Goal: Task Accomplishment & Management: Use online tool/utility

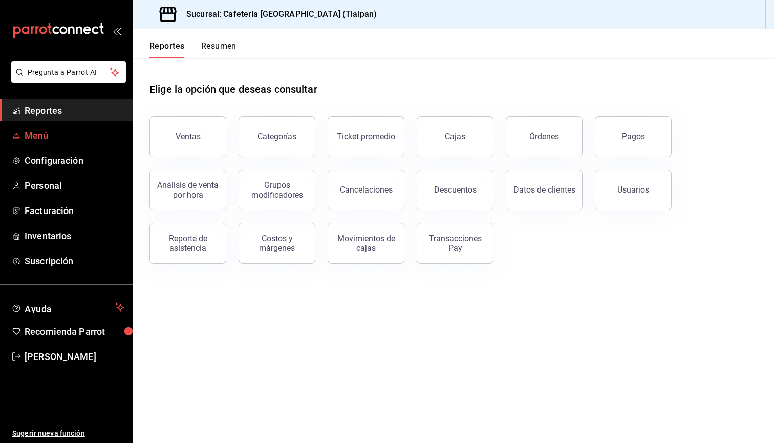
click at [71, 141] on span "Menú" at bounding box center [75, 136] width 100 height 14
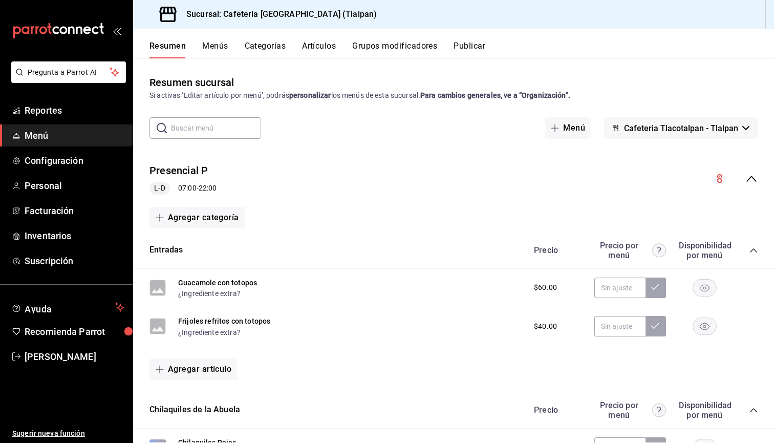
click at [470, 42] on button "Publicar" at bounding box center [470, 49] width 32 height 17
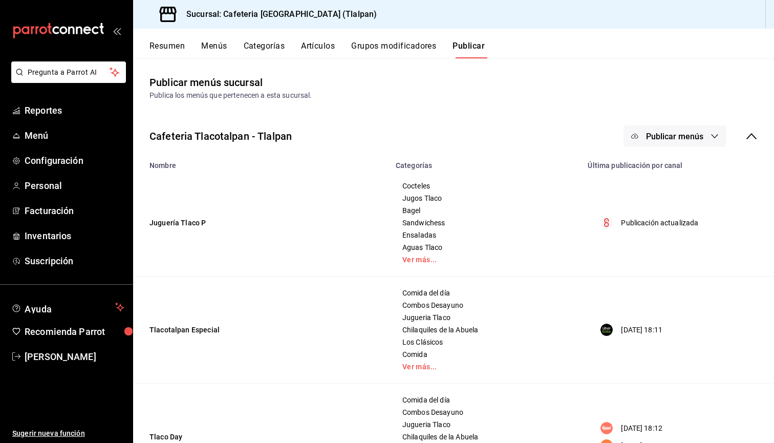
click at [681, 138] on span "Publicar menús" at bounding box center [674, 137] width 57 height 10
click at [676, 171] on span "Punto de venta" at bounding box center [689, 169] width 49 height 11
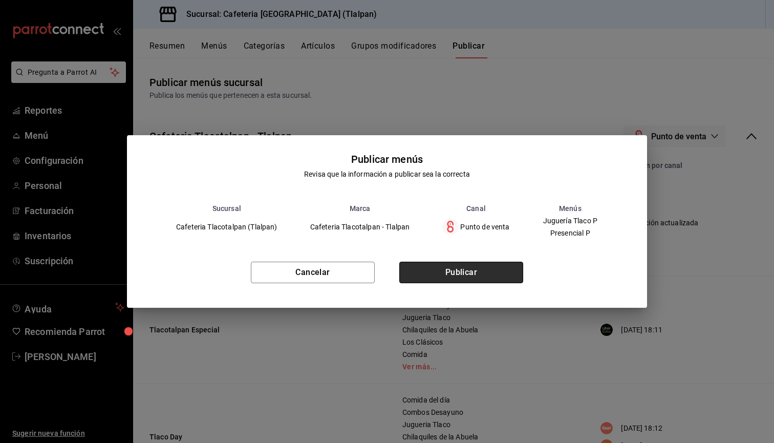
click at [440, 281] on button "Publicar" at bounding box center [461, 273] width 124 height 22
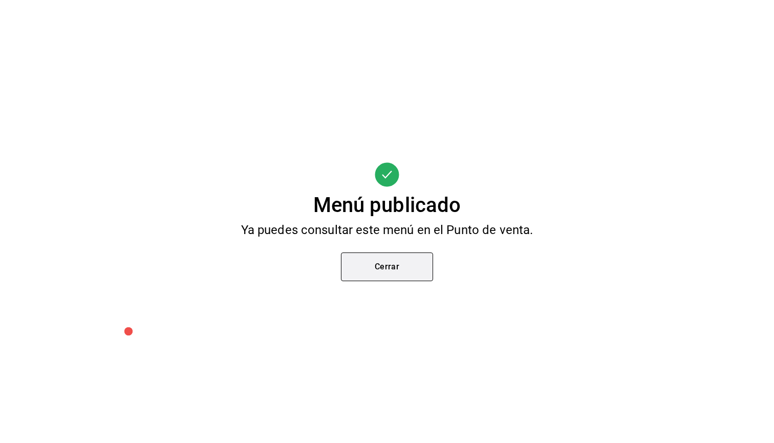
click at [402, 263] on button "Cerrar" at bounding box center [387, 266] width 92 height 29
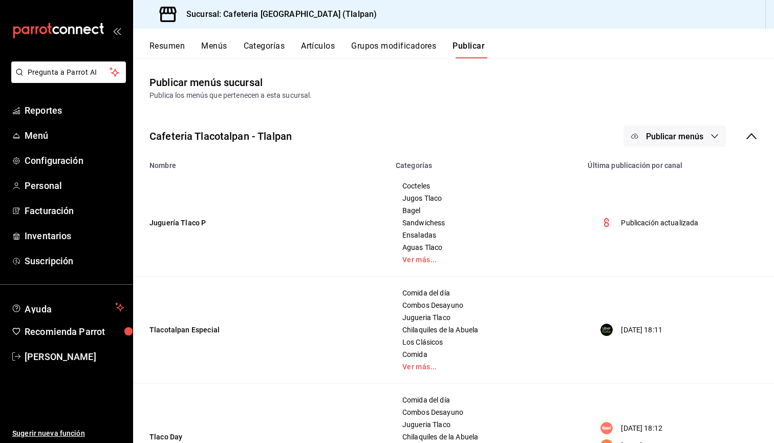
click at [313, 54] on button "Artículos" at bounding box center [318, 49] width 34 height 17
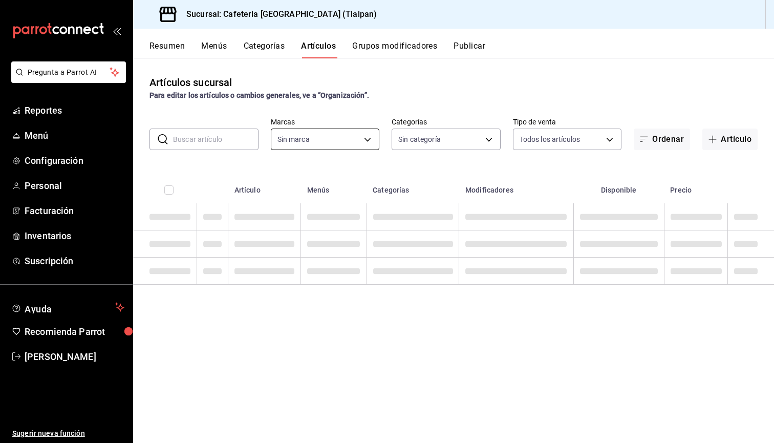
type input "ec576109-29d1-42df-b2ca-5becddbd2efe,3dfd9669-9911-4f47-a36d-8fb2dcc6eb36,e5a57…"
type input "98b23138-1f3d-4082-b5c3-6d96513b96f3,657201d4-d6ef-4148-94c8-ccd00e340086,2df64…"
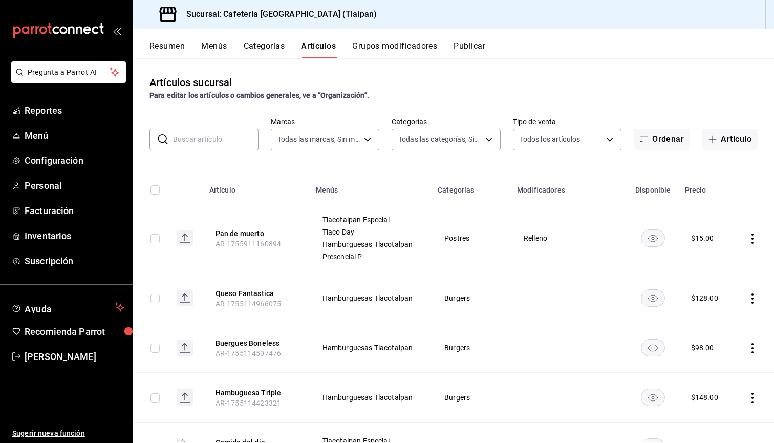
click at [191, 236] on rect at bounding box center [185, 238] width 16 height 16
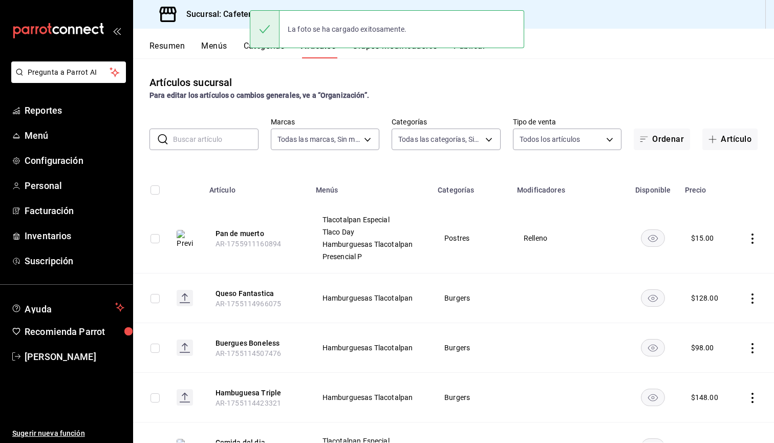
click at [461, 54] on button "Publicar" at bounding box center [470, 49] width 32 height 17
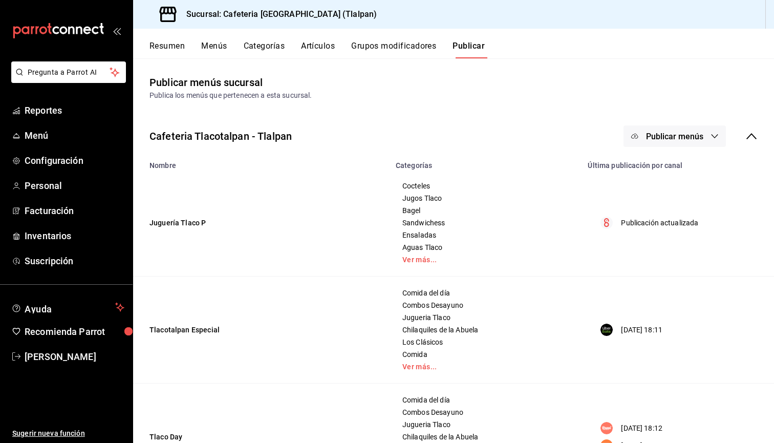
click at [318, 50] on button "Artículos" at bounding box center [318, 49] width 34 height 17
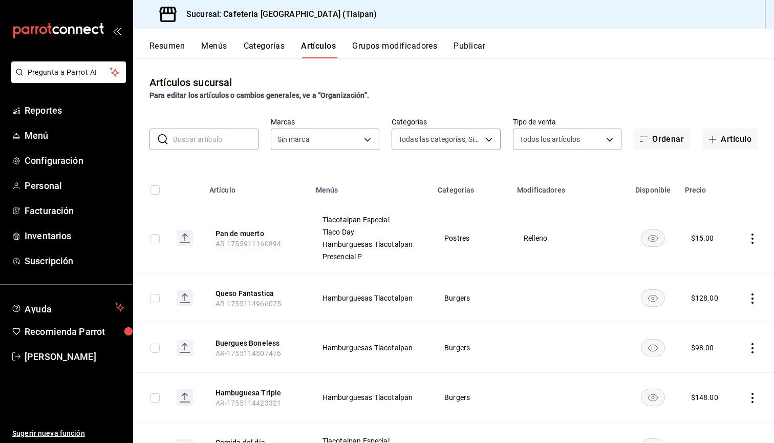
type input "98b23138-1f3d-4082-b5c3-6d96513b96f3,657201d4-d6ef-4148-94c8-ccd00e340086,2df64…"
type input "ec576109-29d1-42df-b2ca-5becddbd2efe,3dfd9669-9911-4f47-a36d-8fb2dcc6eb36,e5a57…"
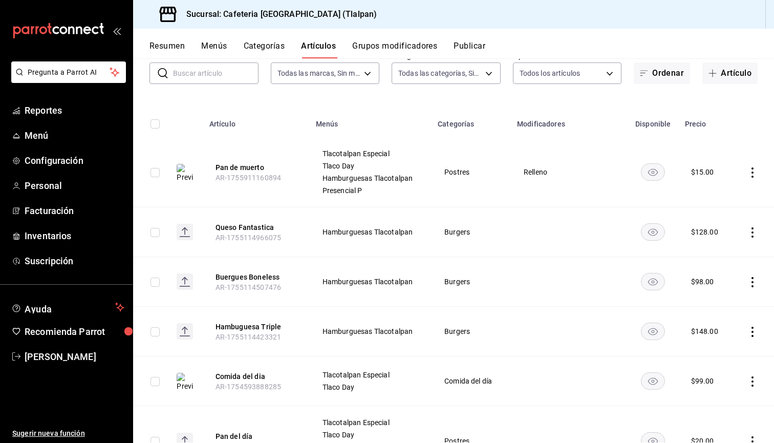
scroll to position [68, 0]
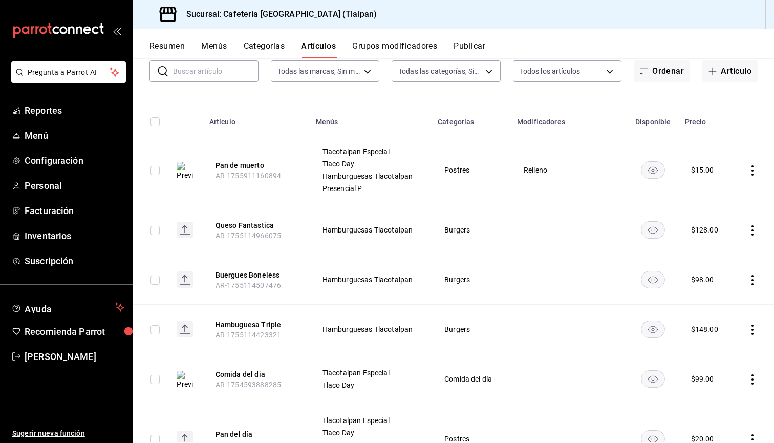
click at [751, 282] on icon "actions" at bounding box center [753, 280] width 10 height 10
click at [728, 300] on span "Editar" at bounding box center [722, 304] width 27 height 11
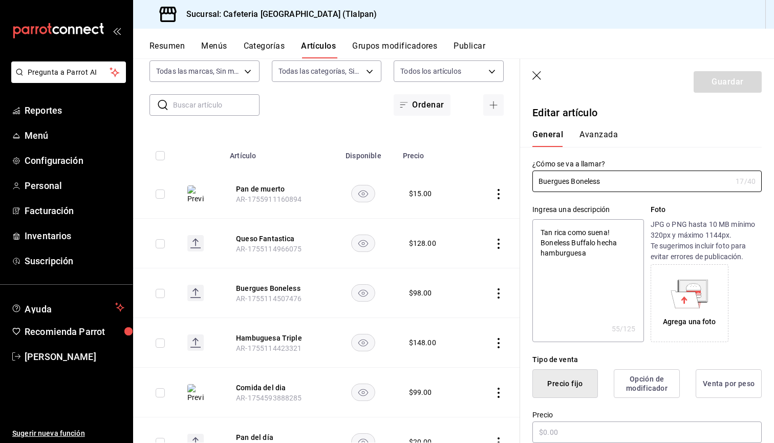
type textarea "x"
type input "$98.00"
click at [550, 184] on input "Buergues Boneless" at bounding box center [632, 181] width 199 height 20
type input "Burgues Boneless"
type textarea "x"
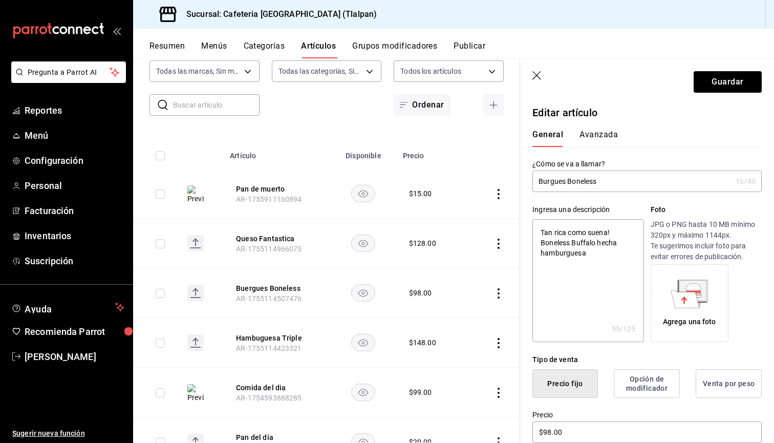
click at [558, 184] on input "Burgues Boneless" at bounding box center [632, 181] width 199 height 20
type input "B Boneless"
type textarea "x"
type input "Bu Boneless"
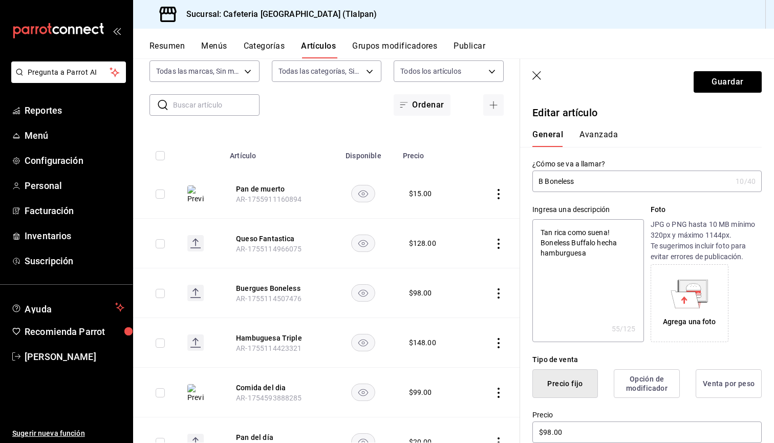
type textarea "x"
type input "Bur Boneless"
type textarea "x"
type input "Burg Boneless"
type textarea "x"
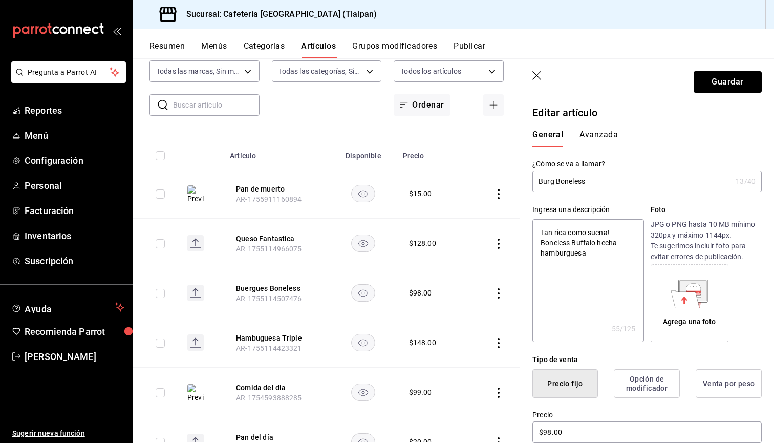
type input "Burge Boneless"
type textarea "x"
type input "Burger Boneless"
type textarea "x"
type input "Burger Boneless"
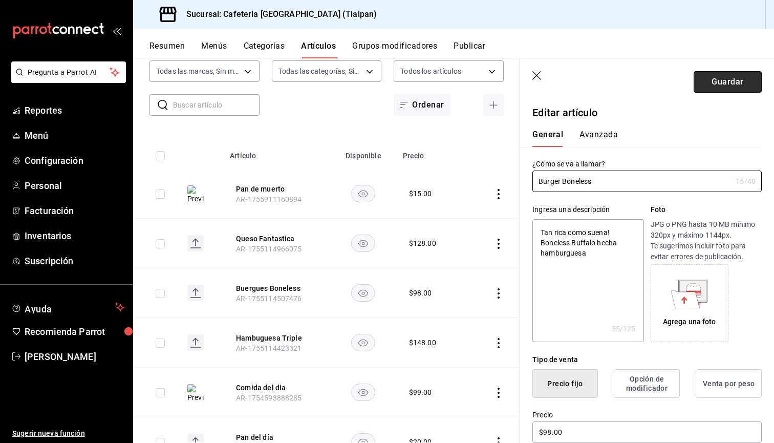
click at [720, 86] on button "Guardar" at bounding box center [728, 82] width 68 height 22
type textarea "x"
click at [471, 46] on button "Publicar" at bounding box center [470, 49] width 32 height 17
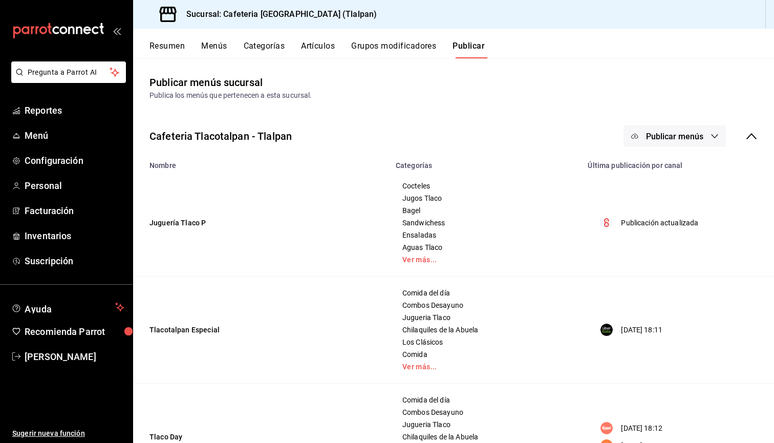
click at [660, 138] on span "Publicar menús" at bounding box center [674, 137] width 57 height 10
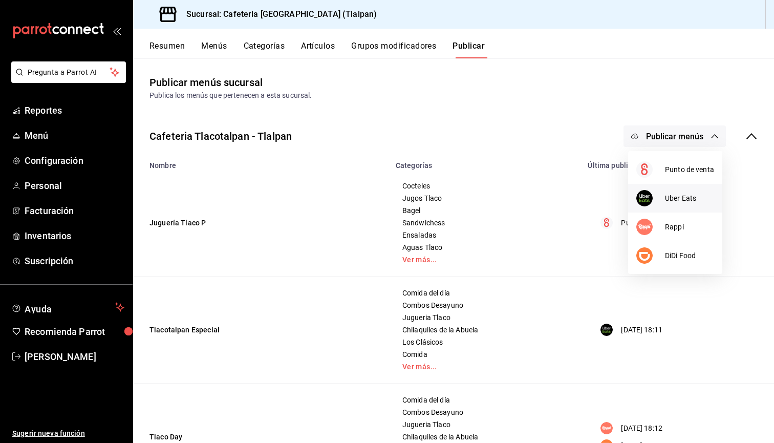
click at [660, 197] on div at bounding box center [651, 198] width 29 height 16
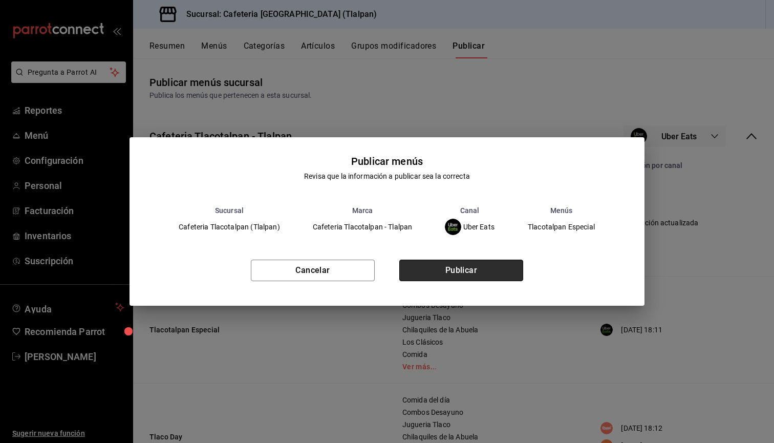
click at [464, 277] on button "Publicar" at bounding box center [461, 271] width 124 height 22
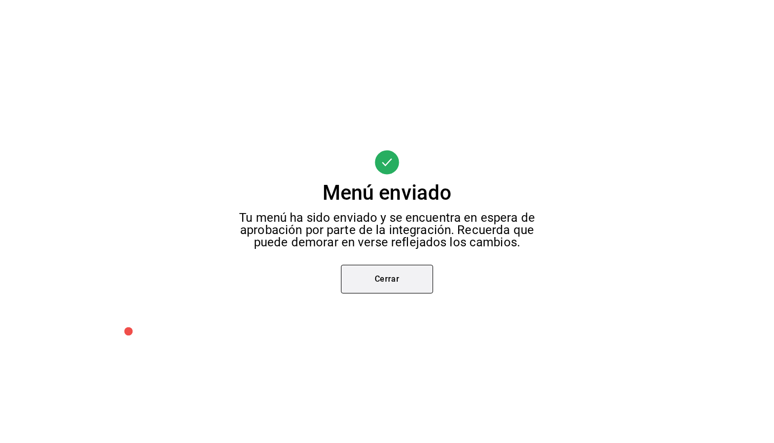
click at [400, 273] on button "Cerrar" at bounding box center [387, 279] width 92 height 29
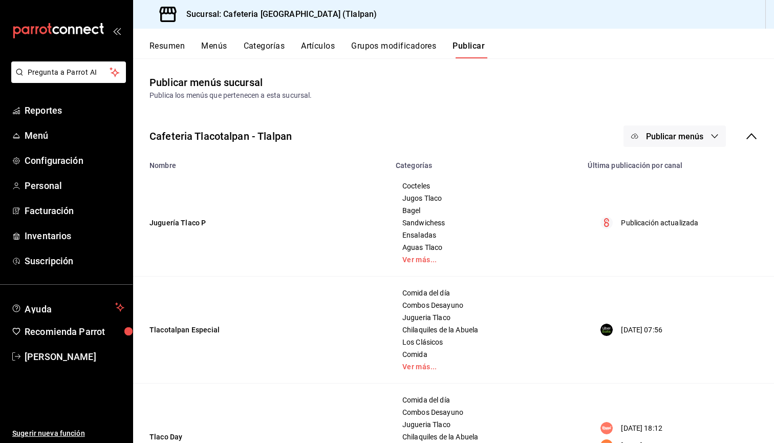
click at [272, 41] on button "Categorías" at bounding box center [264, 49] width 41 height 17
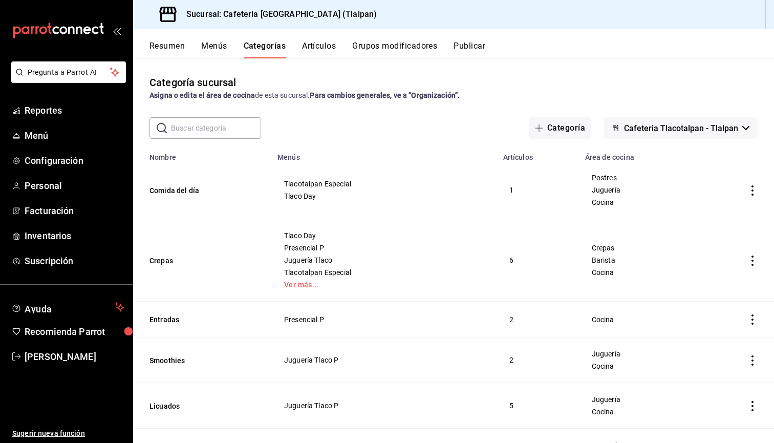
click at [655, 134] on button "Cafeteria Tlacotalpan - Tlalpan" at bounding box center [681, 128] width 154 height 22
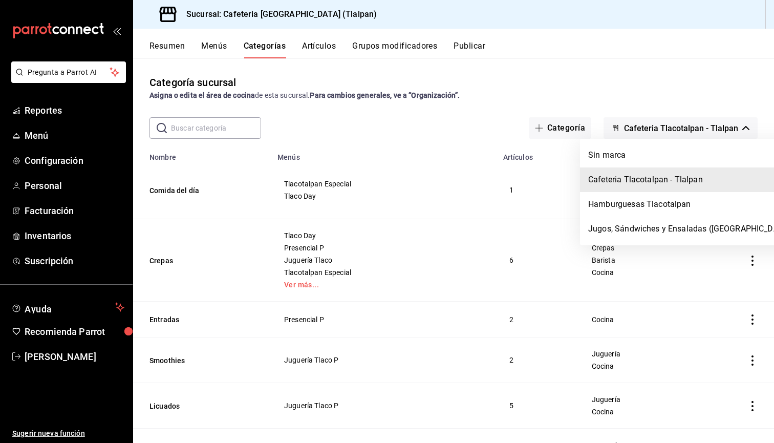
click at [586, 95] on div at bounding box center [387, 221] width 774 height 443
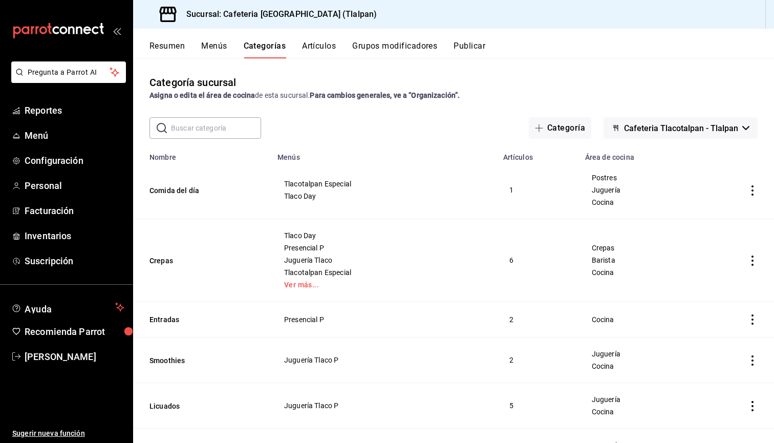
click at [482, 47] on button "Publicar" at bounding box center [470, 49] width 32 height 17
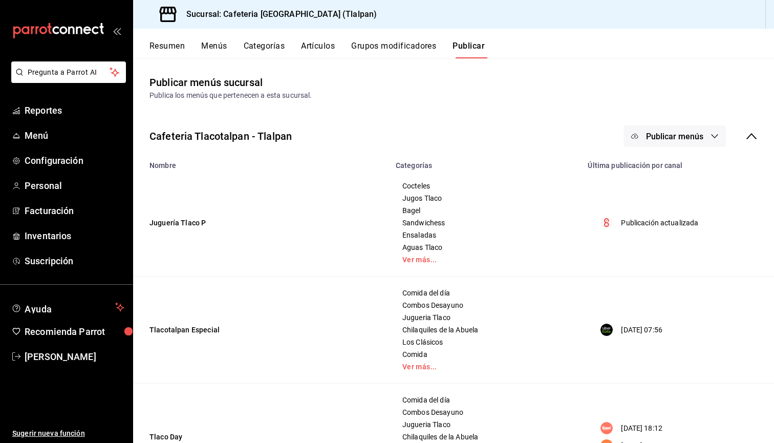
click at [693, 137] on span "Publicar menús" at bounding box center [674, 137] width 57 height 10
click at [672, 228] on span "Rappi" at bounding box center [689, 227] width 49 height 11
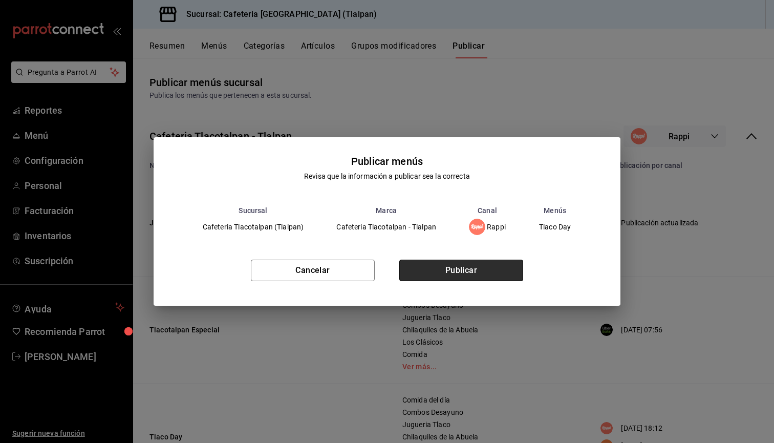
click at [501, 263] on button "Publicar" at bounding box center [461, 271] width 124 height 22
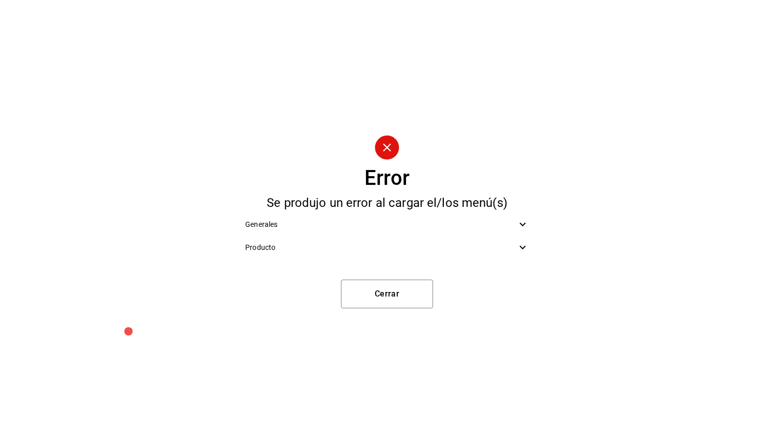
click at [424, 254] on div "Producto" at bounding box center [387, 247] width 300 height 23
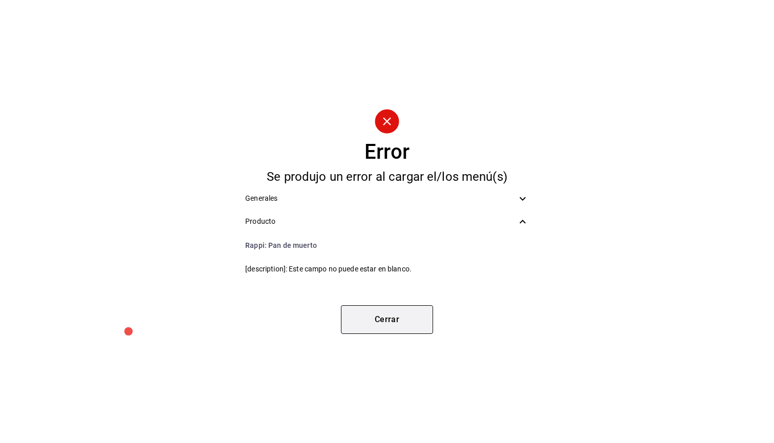
click at [418, 310] on button "Cerrar" at bounding box center [387, 319] width 92 height 29
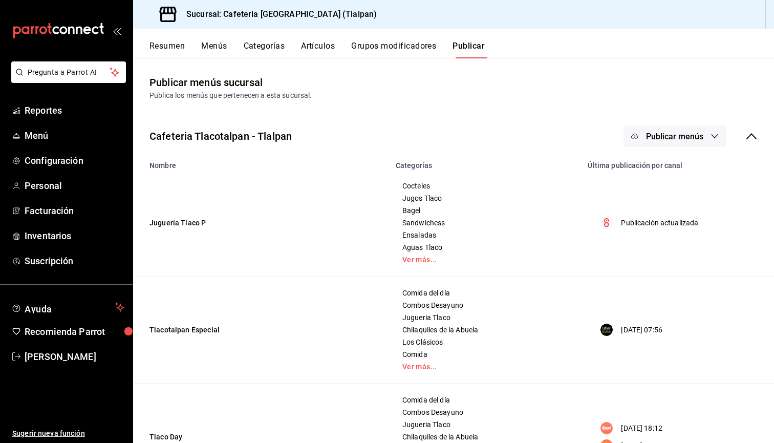
click at [333, 45] on button "Artículos" at bounding box center [318, 49] width 34 height 17
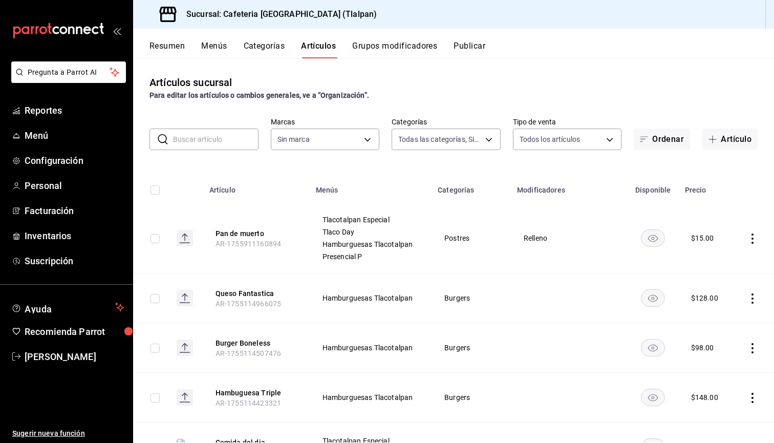
type input "ec576109-29d1-42df-b2ca-5becddbd2efe,3dfd9669-9911-4f47-a36d-8fb2dcc6eb36,e5a57…"
type input "98b23138-1f3d-4082-b5c3-6d96513b96f3,657201d4-d6ef-4148-94c8-ccd00e340086,2df64…"
click at [753, 237] on icon "actions" at bounding box center [753, 239] width 10 height 10
click at [727, 257] on li "Editar" at bounding box center [712, 262] width 61 height 21
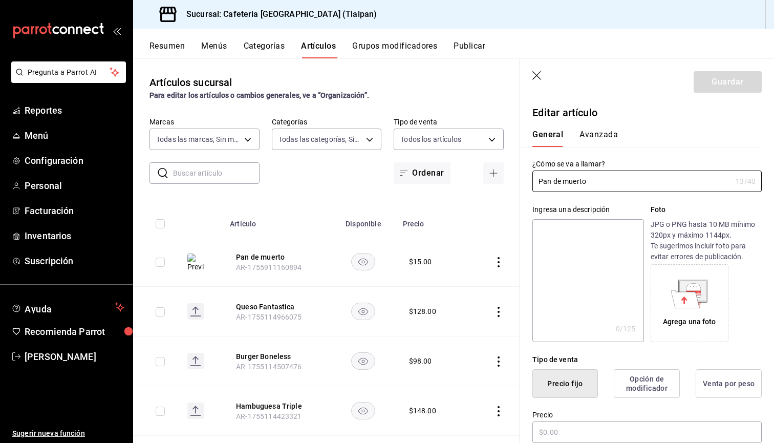
type input "$15.00"
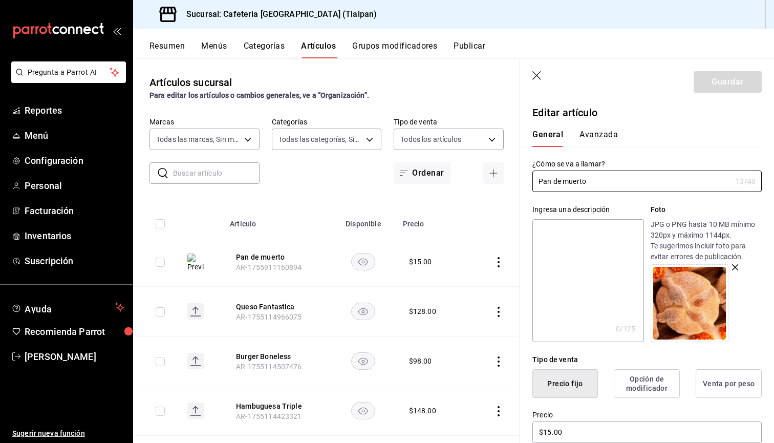
click at [585, 268] on textarea at bounding box center [588, 280] width 111 height 123
type textarea "E"
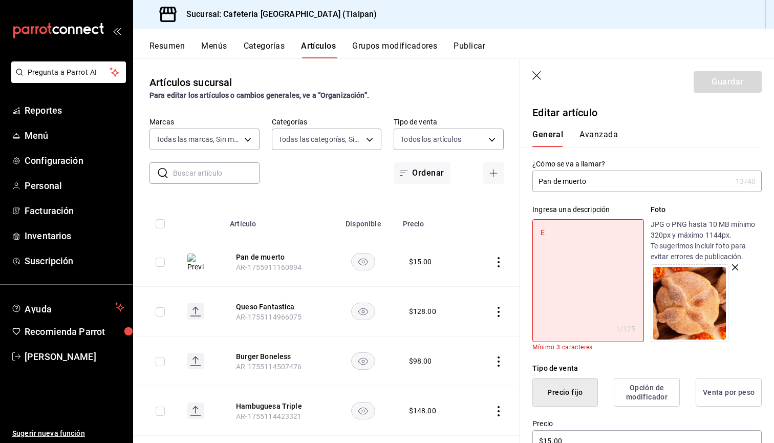
type textarea "x"
type textarea "Es"
type textarea "x"
type textarea "Esp"
type textarea "x"
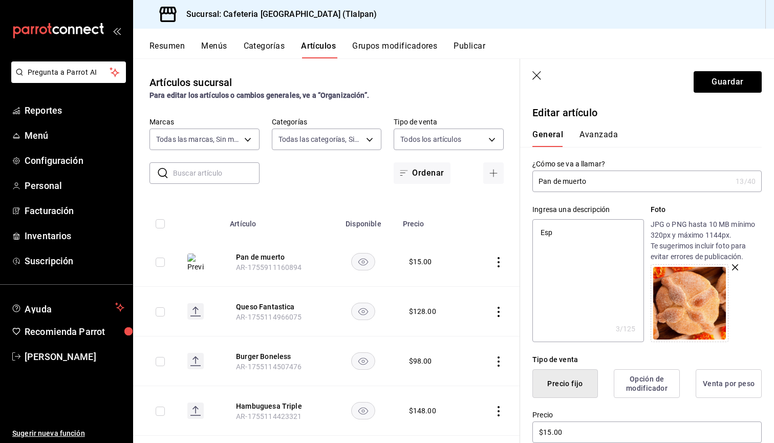
type textarea "Espe"
type textarea "x"
type textarea "Espec"
type textarea "x"
type textarea "Especi"
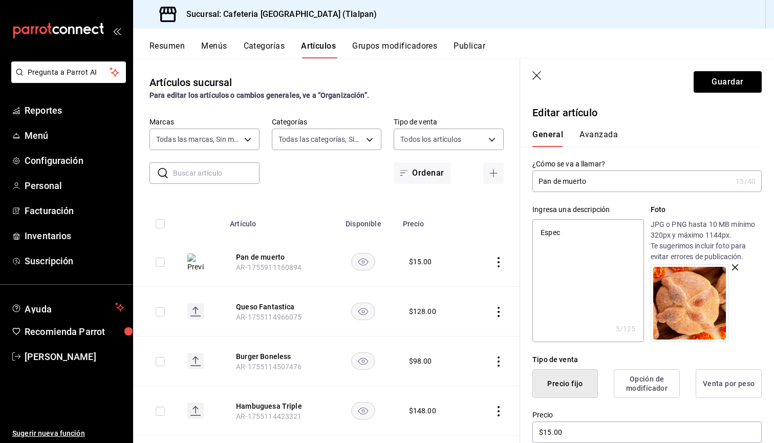
type textarea "x"
type textarea "Especia"
type textarea "x"
type textarea "Especial"
type textarea "x"
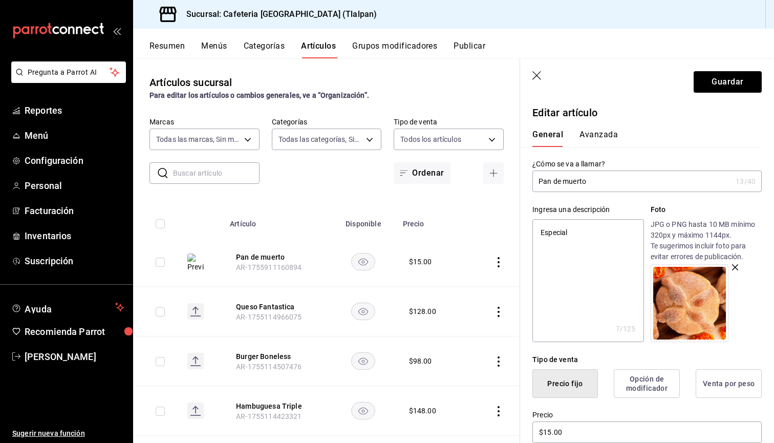
type textarea "Especial"
type textarea "x"
type textarea "Especial d"
type textarea "x"
type textarea "Especial de"
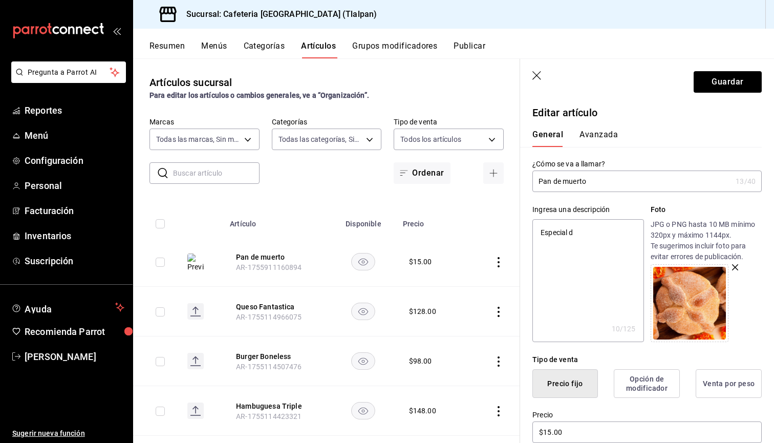
type textarea "x"
type textarea "Especial de"
type textarea "x"
type textarea "Especial de t"
type textarea "x"
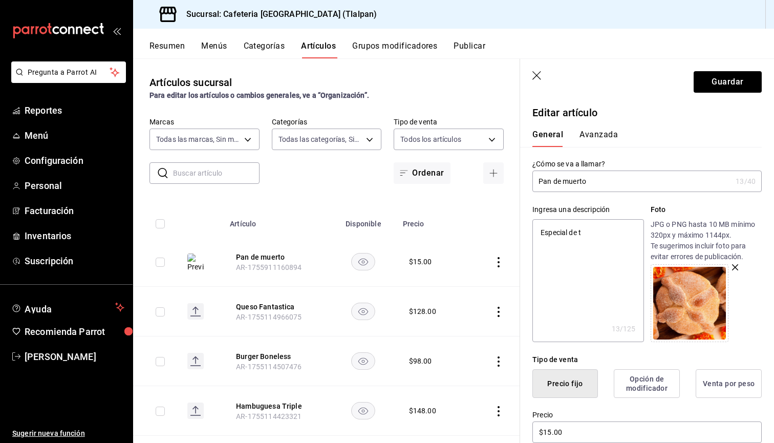
type textarea "Especial de te"
type textarea "x"
type textarea "Especial de tem"
type textarea "x"
type textarea "Especial de temp"
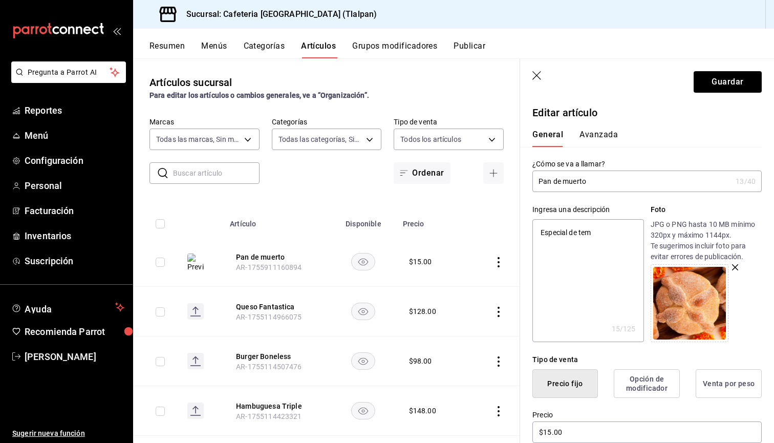
type textarea "x"
type textarea "Especial de tempr"
type textarea "x"
type textarea "Especial de tempro"
type textarea "x"
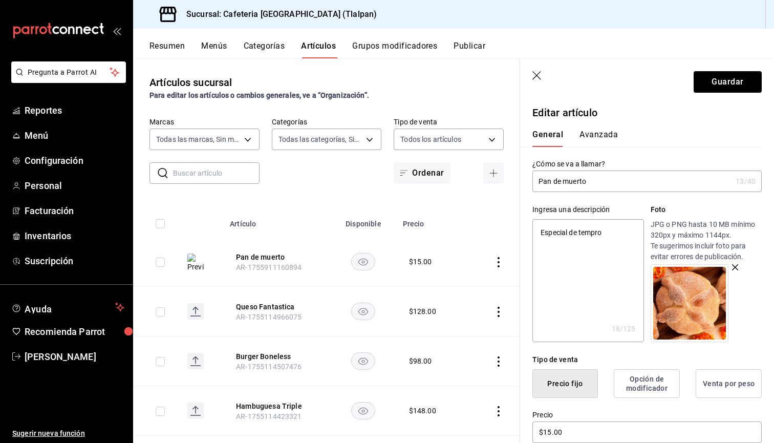
type textarea "Especial de tempr"
type textarea "x"
type textarea "Especial de temp"
type textarea "x"
type textarea "Especial de tempo"
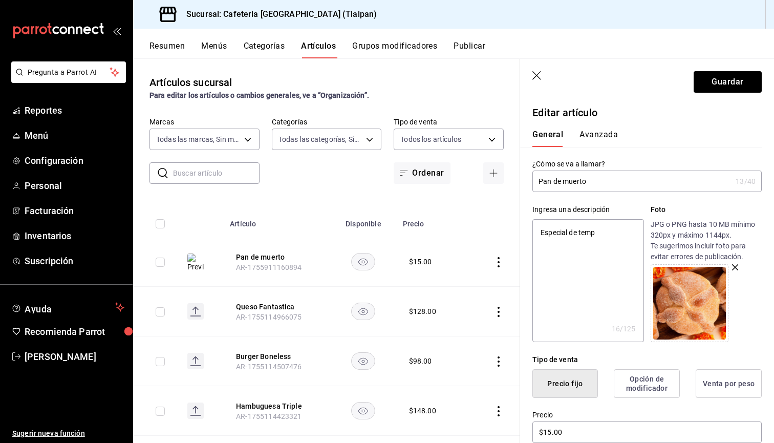
type textarea "x"
type textarea "Especial de tempor"
type textarea "x"
type textarea "Especial de tempora"
type textarea "x"
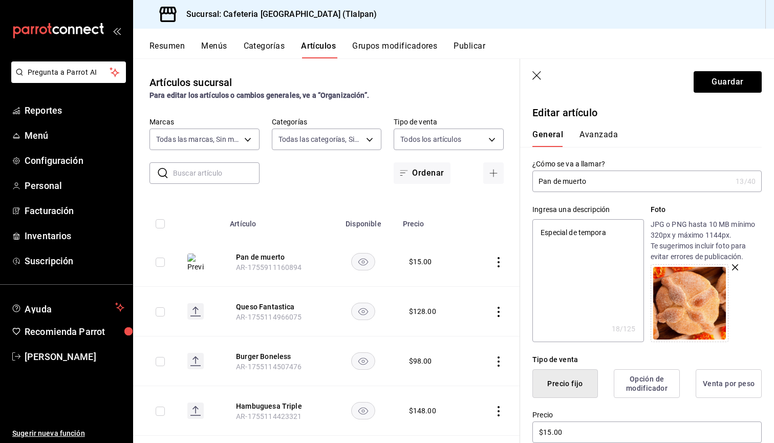
type textarea "Especial de temporad"
type textarea "x"
type textarea "Especial de temporada"
type textarea "x"
type textarea "Especial de temporada"
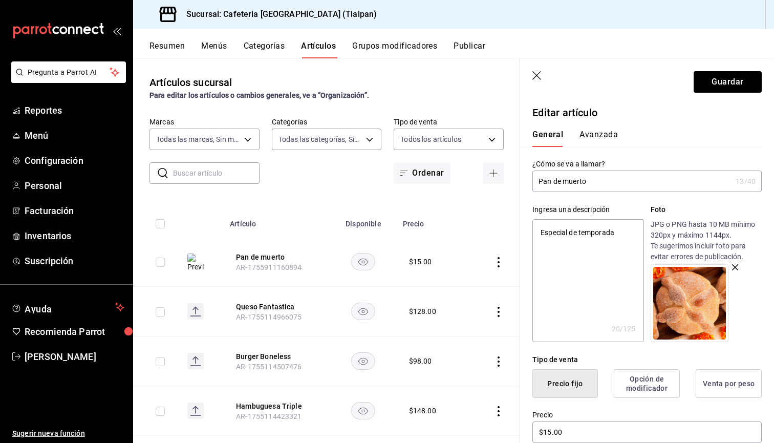
type textarea "x"
type textarea "Especial de temporada"
type textarea "x"
type textarea "Especial de temporada!"
type textarea "x"
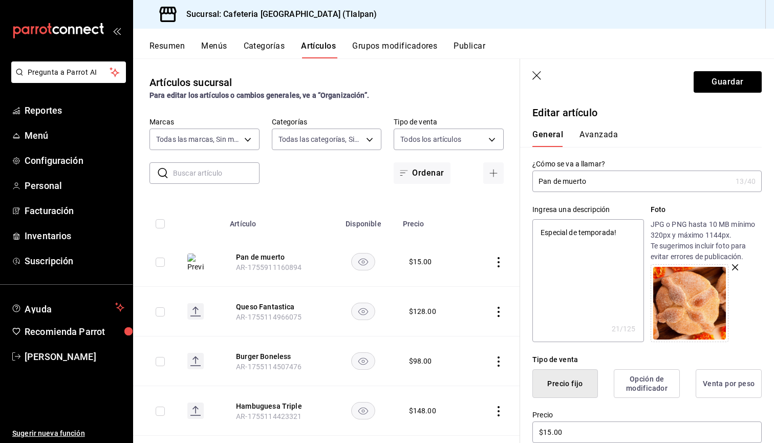
type textarea "Especial de temporada!"
type textarea "x"
type textarea "Especial de temporada! M"
type textarea "x"
type textarea "Especial de temporada!"
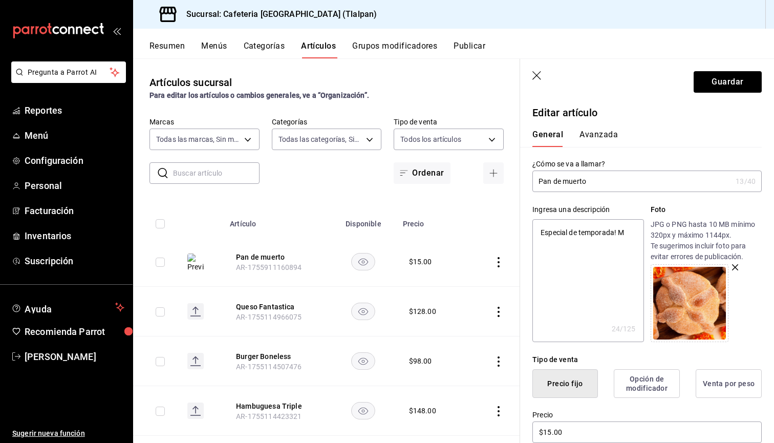
type textarea "x"
type textarea "Especial de temporada! P"
type textarea "x"
type textarea "Especial de temporada! Pa"
type textarea "x"
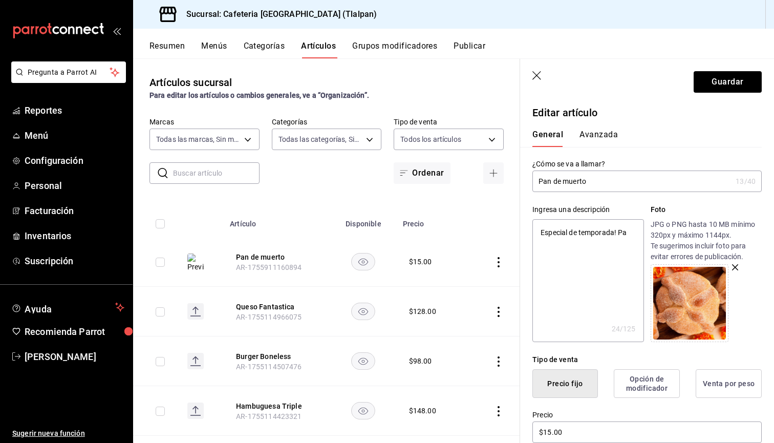
type textarea "Especial de temporada! Pan"
type textarea "x"
type textarea "Especial de temporada! Pan"
type textarea "x"
type textarea "Especial de temporada! Pan d"
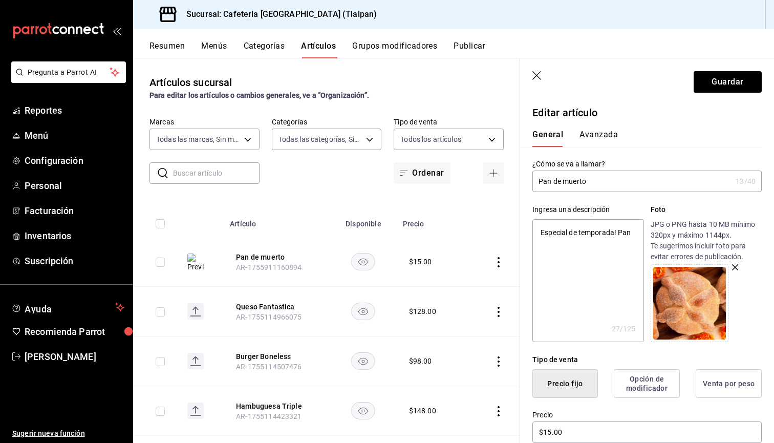
type textarea "x"
type textarea "Especial de temporada! Pan de"
type textarea "x"
type textarea "Especial de temporada! Pan de"
type textarea "x"
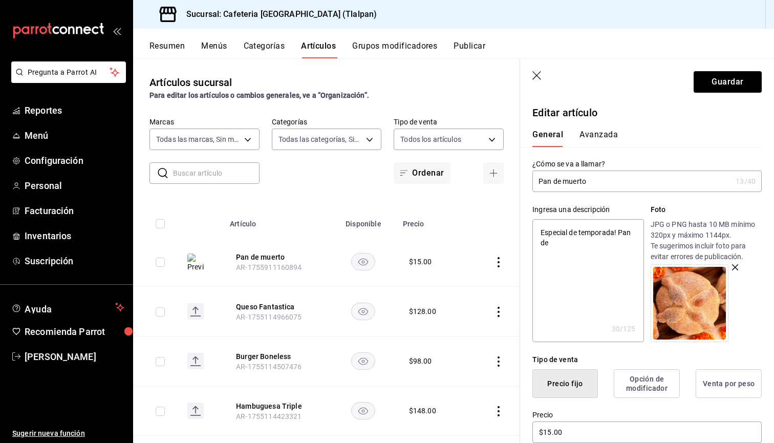
type textarea "Especial de temporada! Pan de M"
type textarea "x"
type textarea "Especial de temporada! Pan de Mu"
type textarea "x"
type textarea "Especial de temporada! Pan de Mue"
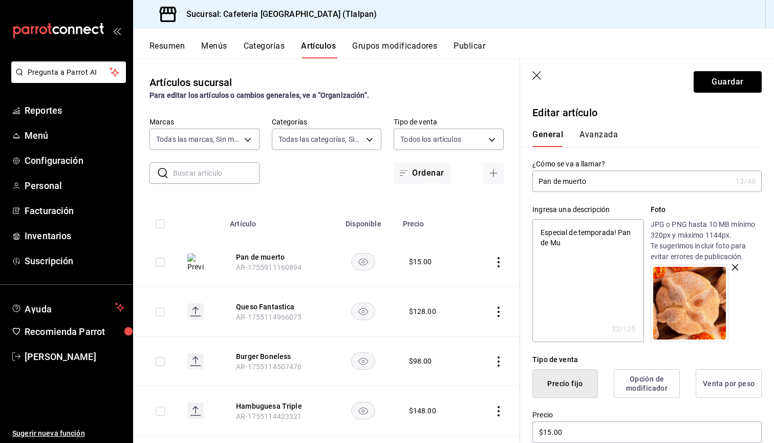
type textarea "x"
type textarea "Especial de temporada! Pan de Muer"
type textarea "x"
type textarea "Especial de temporada! Pan de Muerg"
type textarea "x"
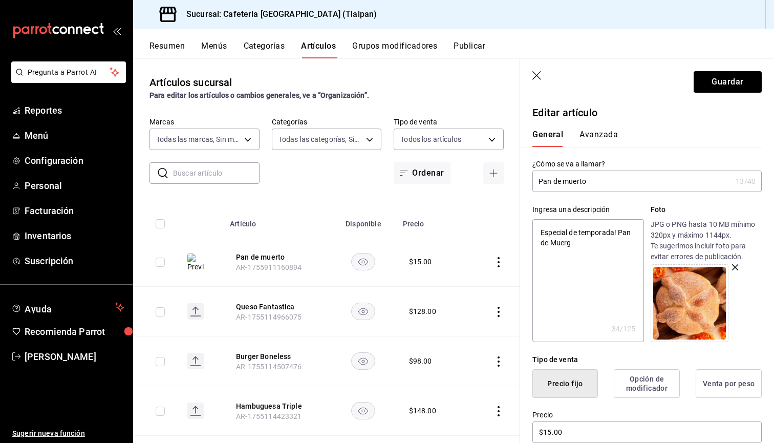
type textarea "Especial de temporada! Pan de Muergt"
type textarea "x"
type textarea "Especial de temporada! Pan de Muergto"
type textarea "x"
type textarea "Especial de temporada! Pan de Muergto"
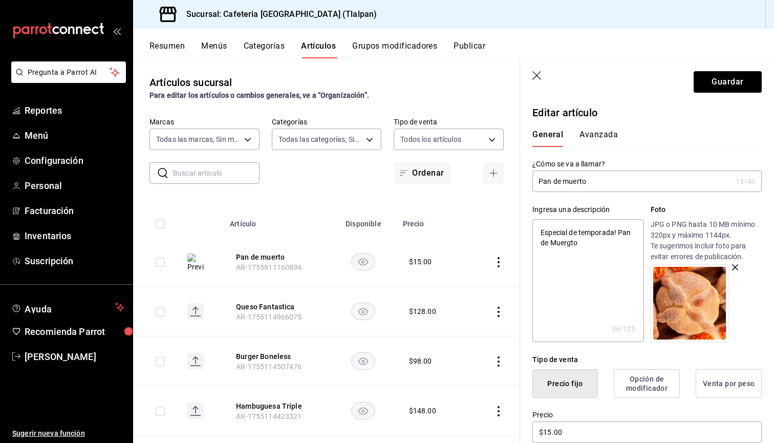
type textarea "x"
type textarea "Especial de temporada! Pan de Muergto"
type textarea "x"
type textarea "Especial de temporada! Pan de Muergt"
type textarea "x"
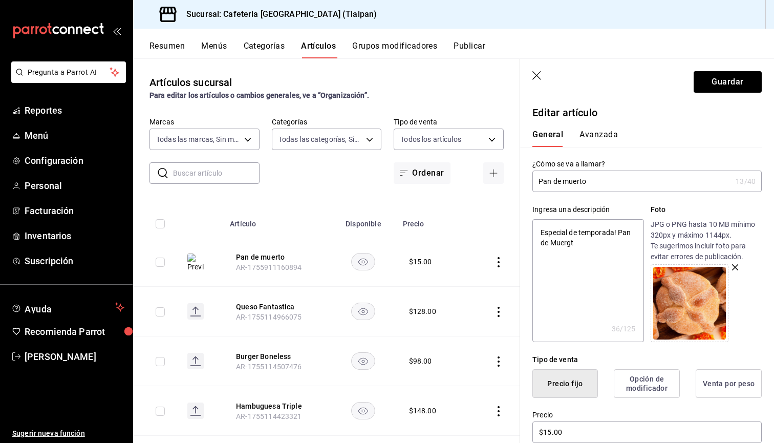
type textarea "Especial de temporada! Pan de Muerg"
type textarea "x"
type textarea "Especial de temporada! Pan de Muer"
type textarea "x"
type textarea "Especial de temporada! Pan de Muert"
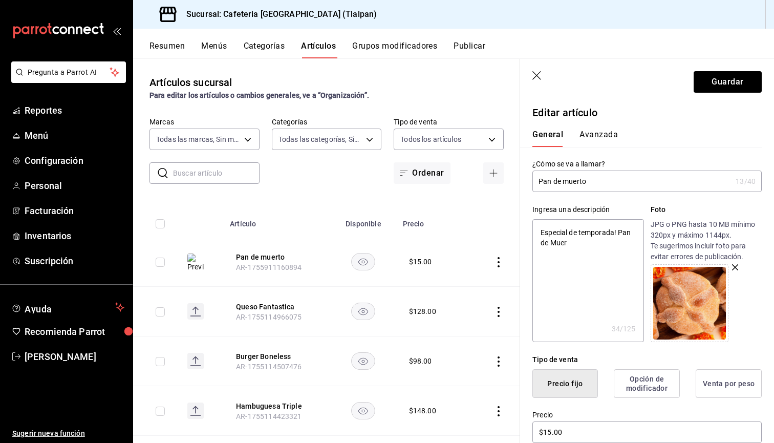
type textarea "x"
type textarea "Especial de temporada! Pan de Muerto"
type textarea "x"
type textarea "Especial de temporada! Pan de Muerto"
type textarea "x"
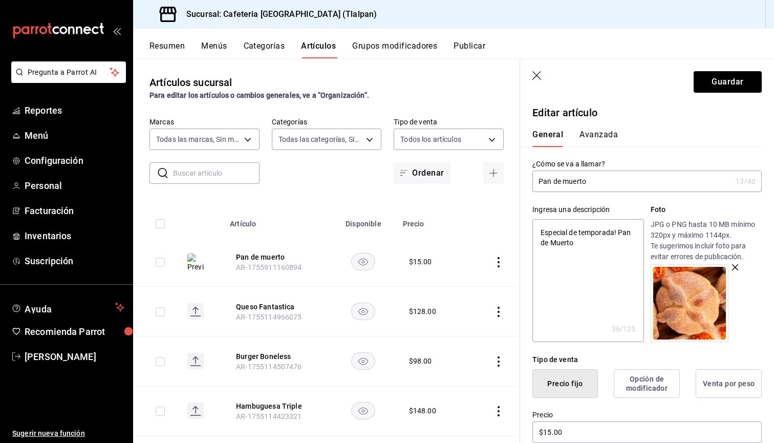
type textarea "Especial de temporada! Pan de Muerto"
type textarea "x"
type textarea "Especial de temporada! Pan de Muerto"
type textarea "x"
type textarea "Especial de temporada! Pan de Muerto m"
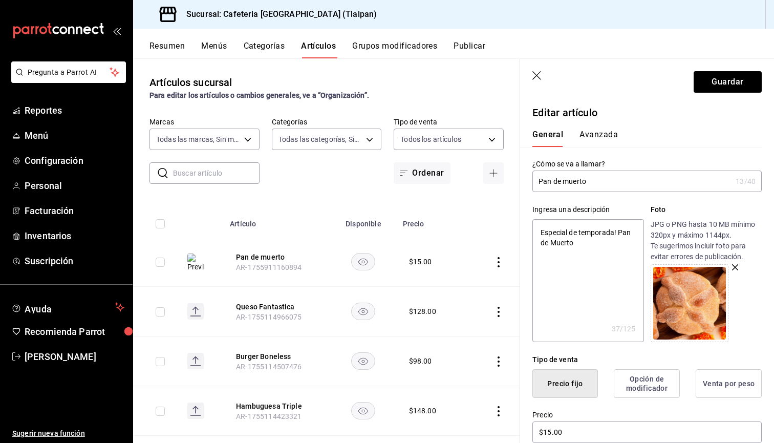
type textarea "x"
type textarea "Especial de temporada! Pan de Muerto"
type textarea "x"
type textarea "Especial de temporada! Pan de Muerto M"
type textarea "x"
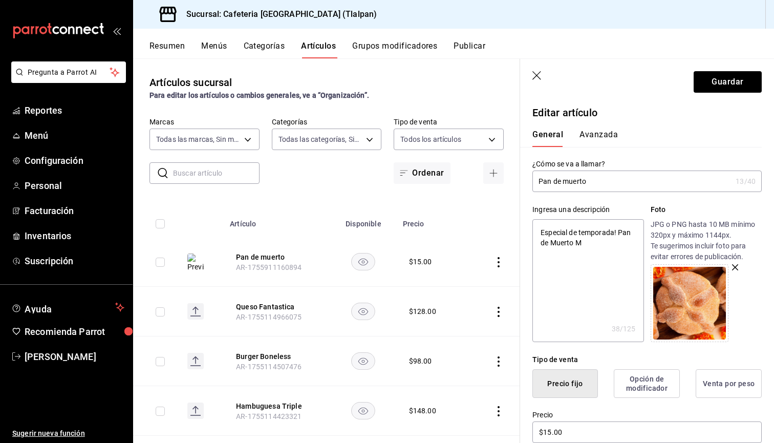
type textarea "Especial de temporada! Pan de Muerto Mi"
type textarea "x"
type textarea "Especial de temporada! Pan de Muerto Min"
type textarea "x"
type textarea "Especial de temporada! Pan de Muerto Mini"
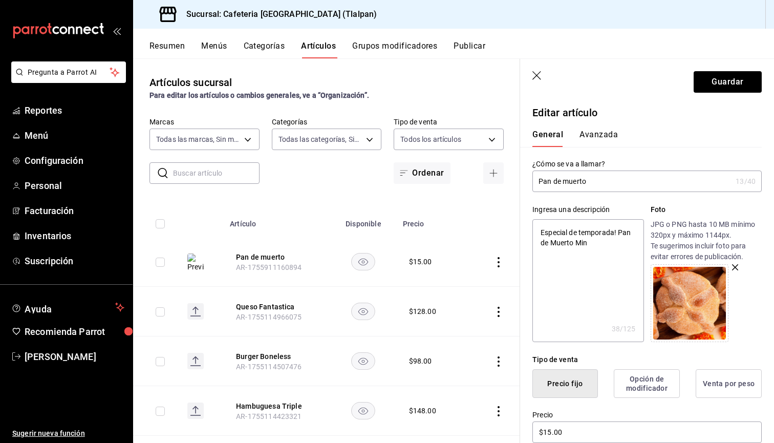
type textarea "x"
type textarea "Especial de temporada! Pan de Muerto Mini"
click at [706, 80] on button "Guardar" at bounding box center [728, 82] width 68 height 22
type textarea "x"
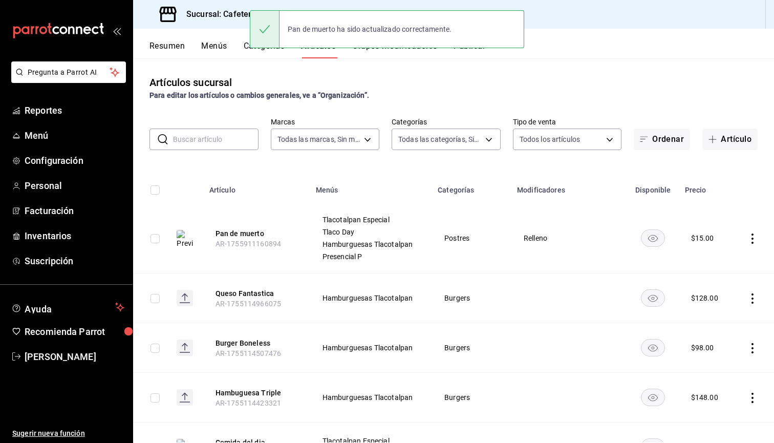
click at [474, 55] on button "Publicar" at bounding box center [470, 49] width 32 height 17
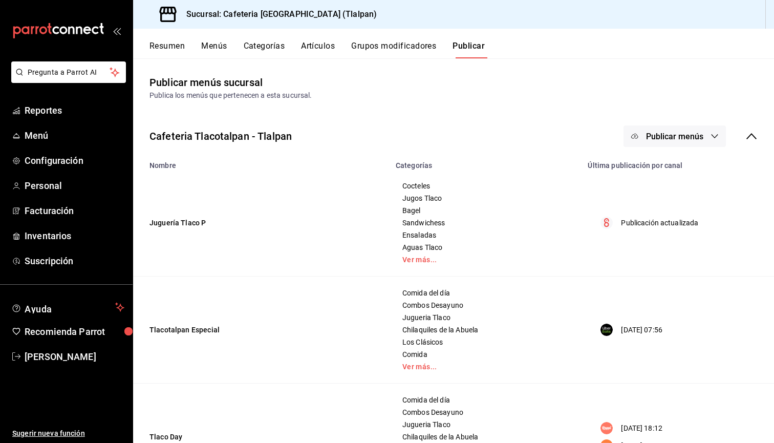
click at [659, 134] on span "Publicar menús" at bounding box center [674, 137] width 57 height 10
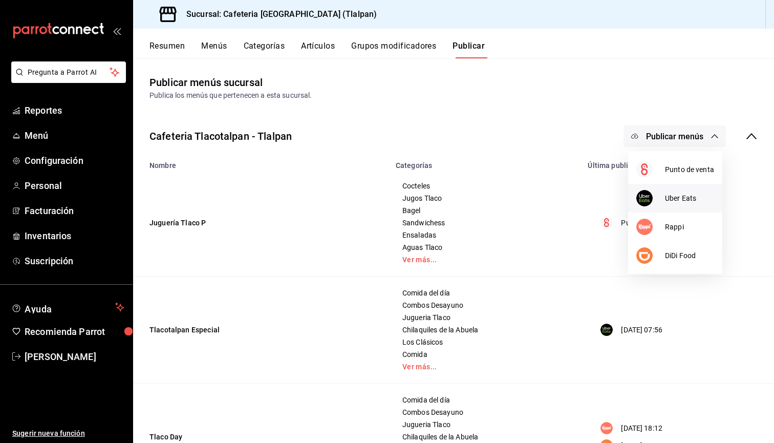
click at [668, 191] on li "Uber Eats" at bounding box center [675, 198] width 94 height 29
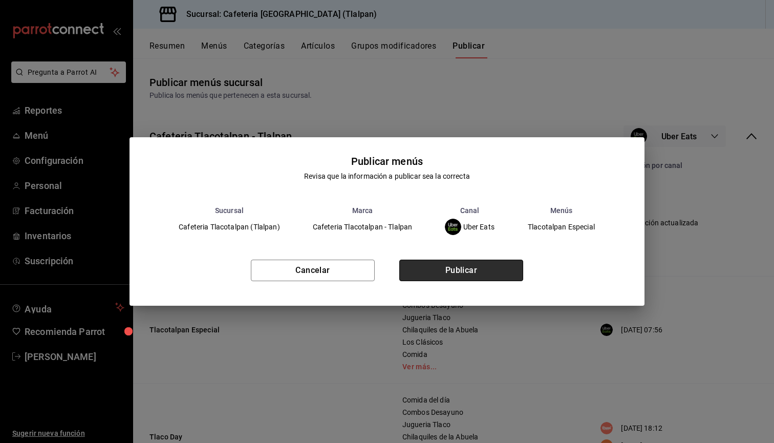
click at [484, 271] on button "Publicar" at bounding box center [461, 271] width 124 height 22
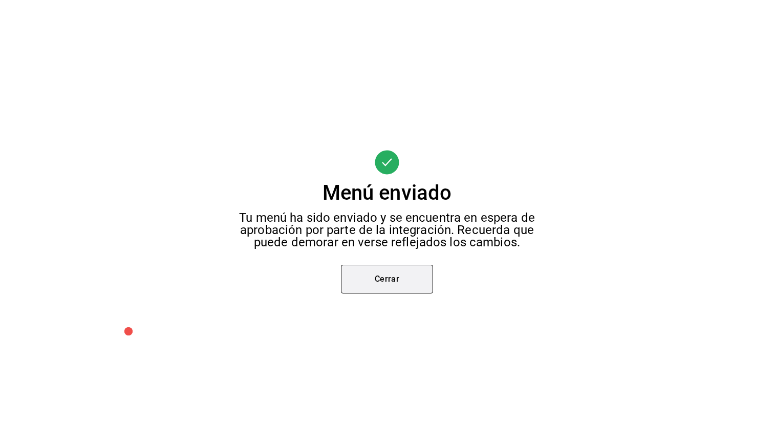
click at [404, 273] on button "Cerrar" at bounding box center [387, 279] width 92 height 29
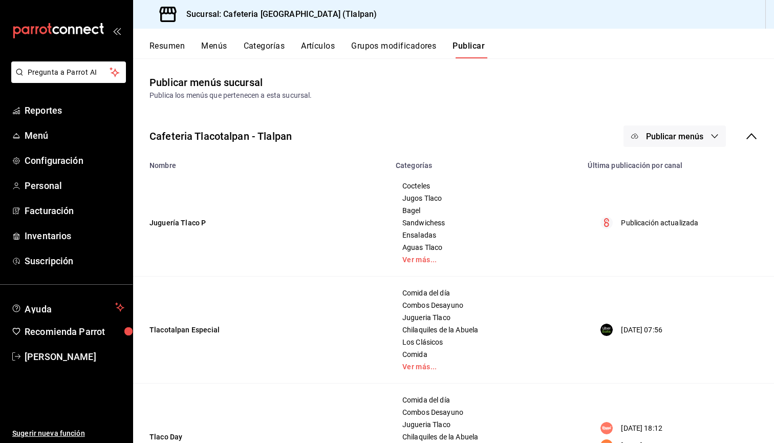
click at [707, 128] on button "Publicar menús" at bounding box center [675, 136] width 102 height 22
click at [692, 223] on span "Rappi" at bounding box center [689, 227] width 49 height 11
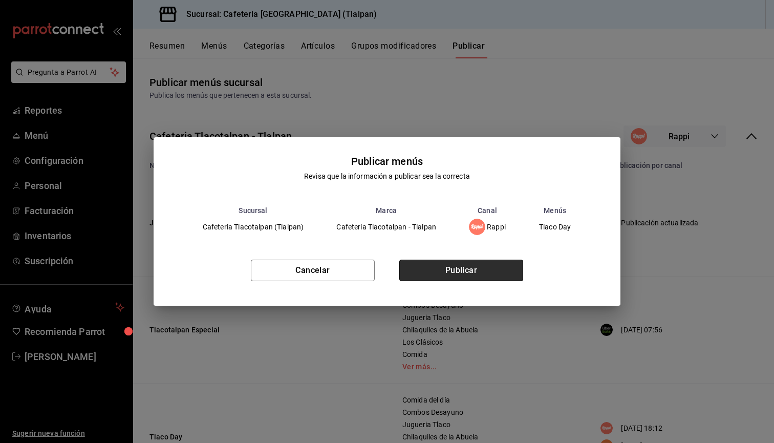
click at [508, 262] on button "Publicar" at bounding box center [461, 271] width 124 height 22
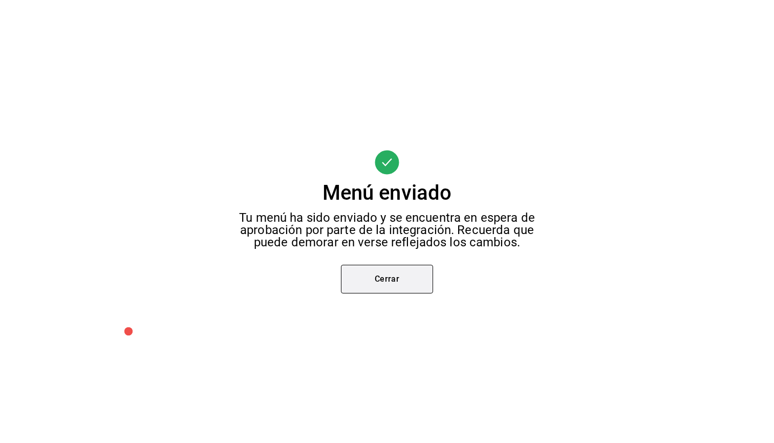
click at [405, 280] on button "Cerrar" at bounding box center [387, 279] width 92 height 29
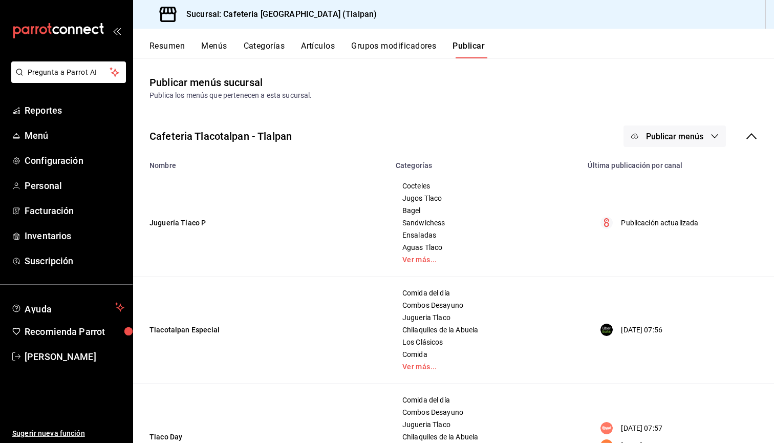
click at [681, 125] on div "Cafeteria Tlacotalpan - Tlalpan Publicar menús" at bounding box center [453, 136] width 641 height 38
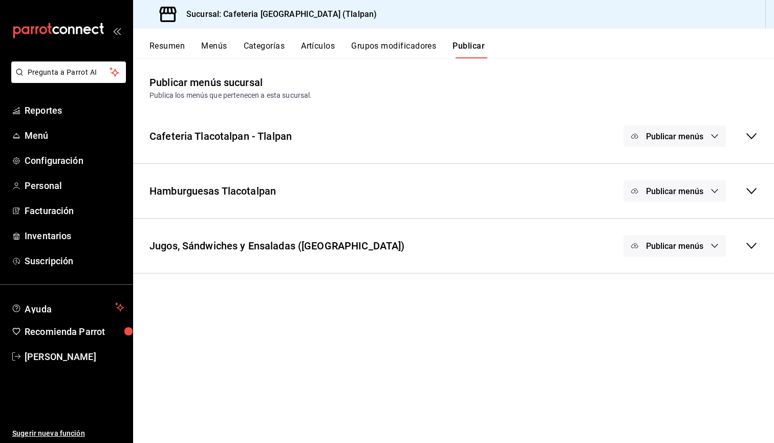
click at [680, 129] on button "Publicar menús" at bounding box center [675, 136] width 102 height 22
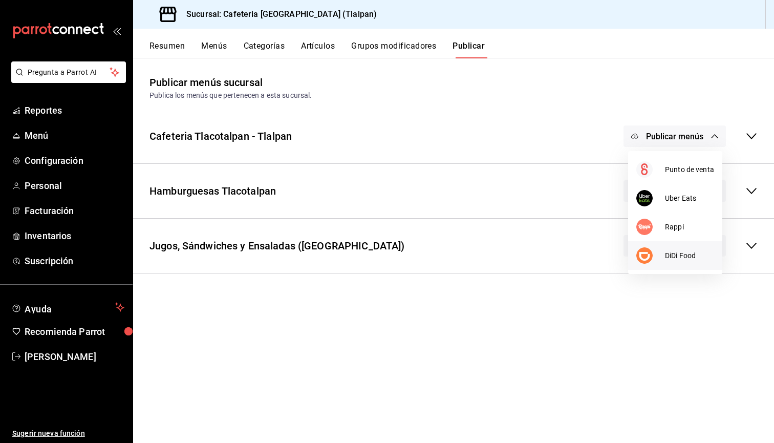
click at [659, 248] on div at bounding box center [651, 255] width 29 height 16
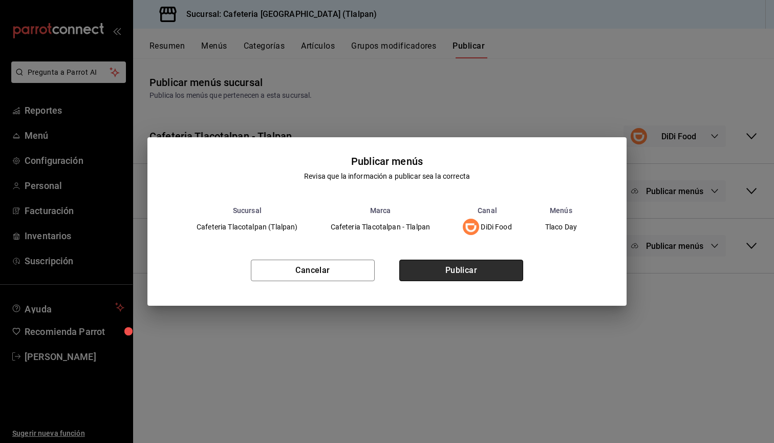
click at [494, 271] on button "Publicar" at bounding box center [461, 271] width 124 height 22
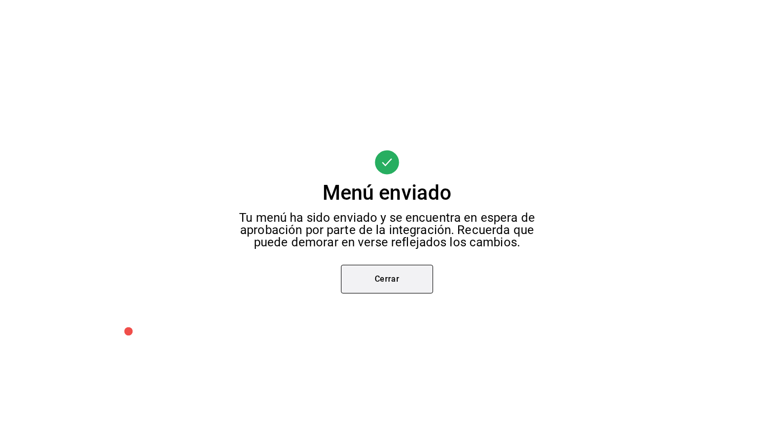
click at [395, 288] on button "Cerrar" at bounding box center [387, 279] width 92 height 29
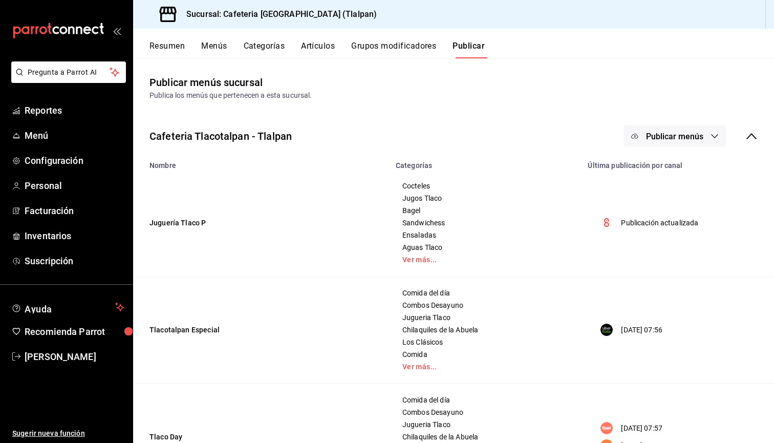
click at [690, 138] on span "Publicar menús" at bounding box center [674, 137] width 57 height 10
click at [663, 173] on div at bounding box center [651, 169] width 29 height 16
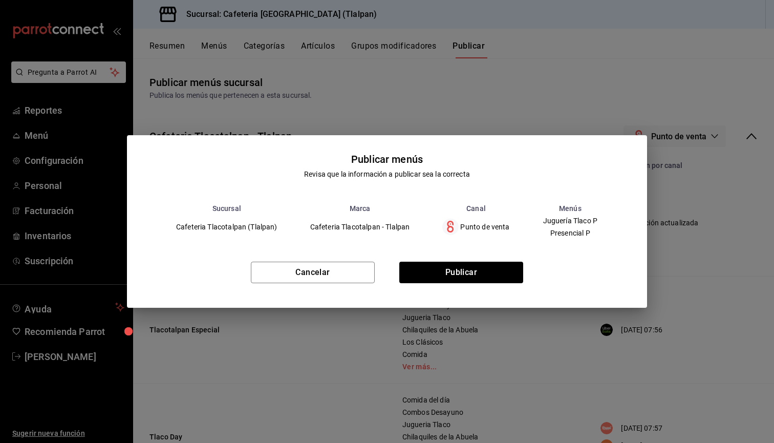
click at [460, 284] on div "Cancelar Publicar" at bounding box center [387, 276] width 520 height 62
click at [460, 276] on button "Publicar" at bounding box center [461, 273] width 124 height 22
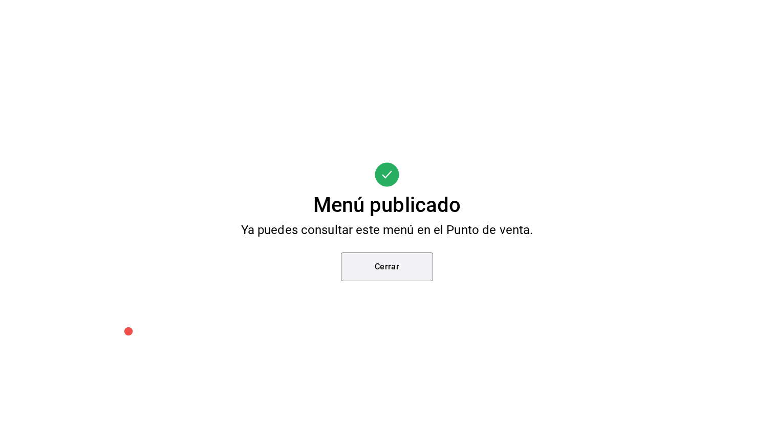
click at [355, 267] on button "Cerrar" at bounding box center [387, 266] width 92 height 29
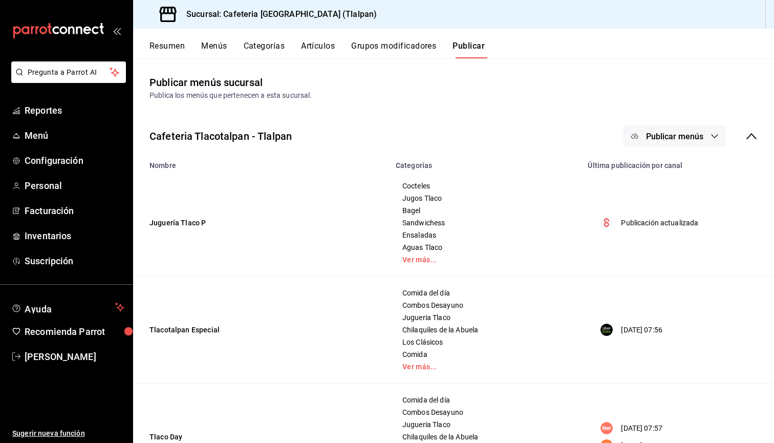
click at [701, 136] on span "Publicar menús" at bounding box center [674, 137] width 57 height 10
click at [553, 137] on div at bounding box center [387, 221] width 774 height 443
click at [756, 140] on icon at bounding box center [752, 136] width 12 height 12
